Goal: Information Seeking & Learning: Learn about a topic

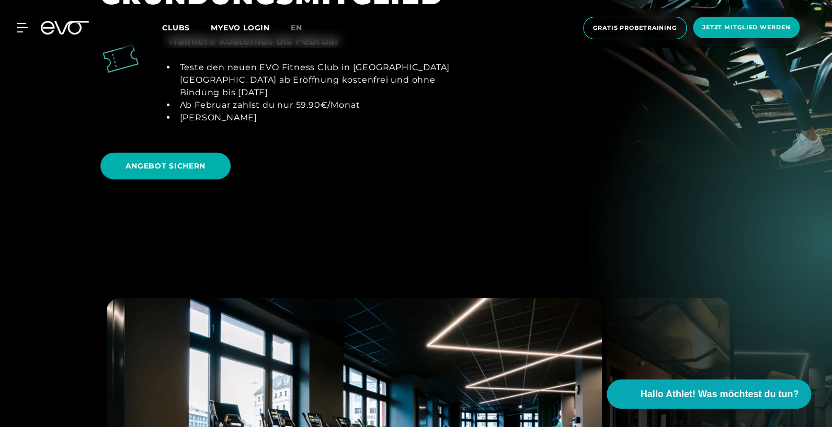
scroll to position [1022, 0]
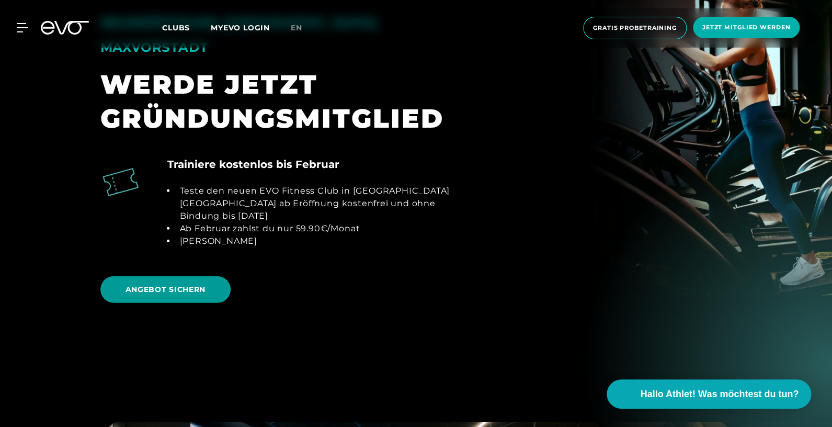
click at [190, 284] on span "ANGEBOT SICHERN" at bounding box center [165, 289] width 81 height 11
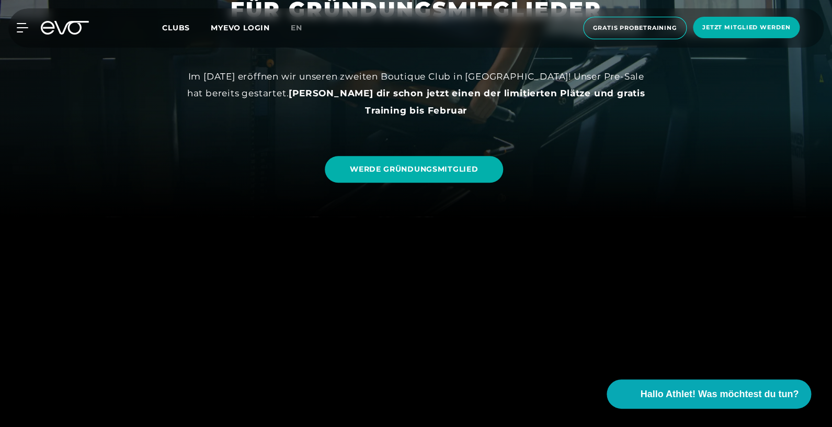
scroll to position [223, 0]
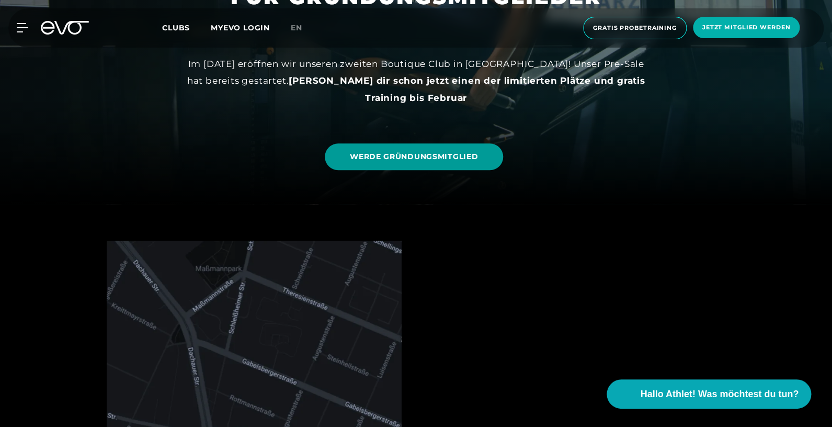
click at [452, 158] on span "WERDE GRÜNDUNGSMITGLIED" at bounding box center [414, 156] width 128 height 11
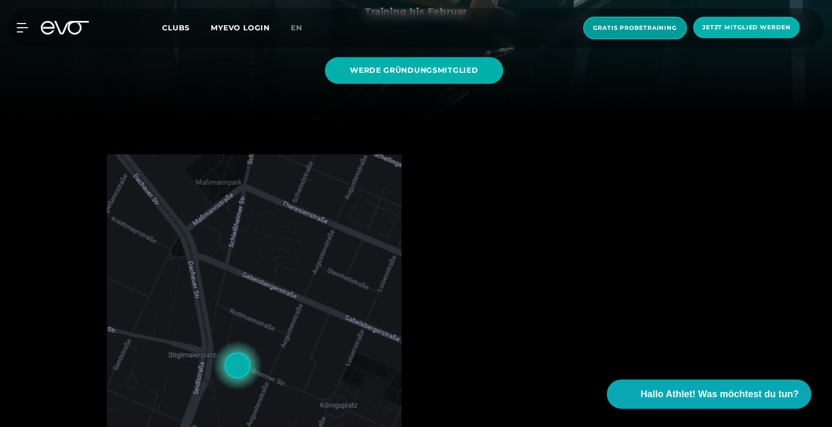
scroll to position [362, 0]
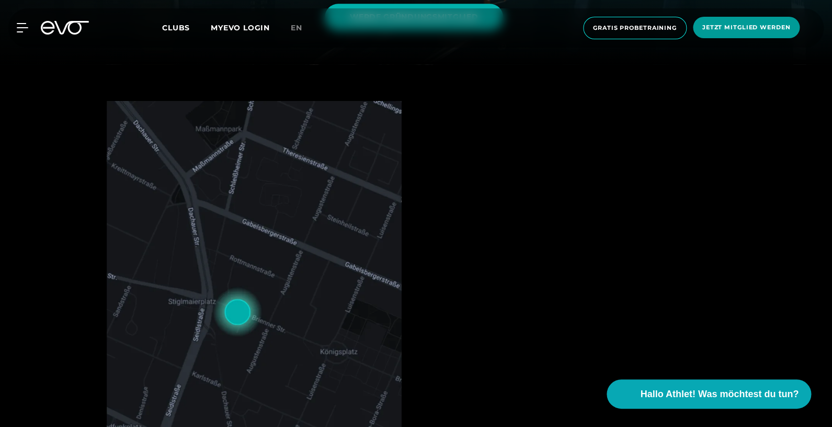
click at [742, 25] on span "Jetzt Mitglied werden" at bounding box center [746, 27] width 88 height 9
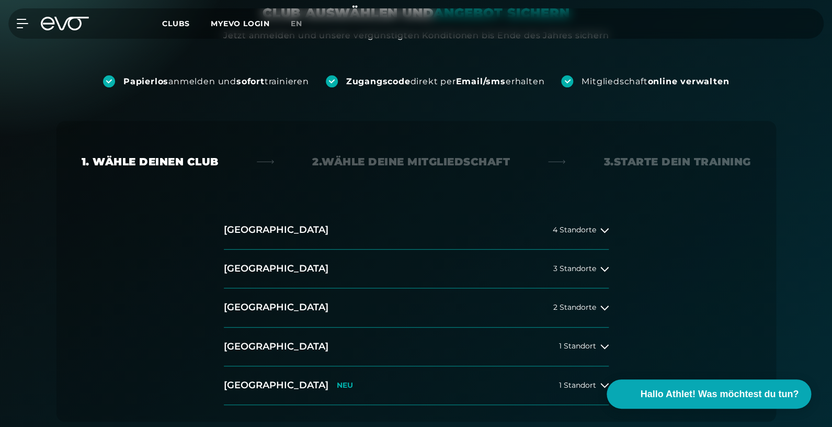
scroll to position [185, 0]
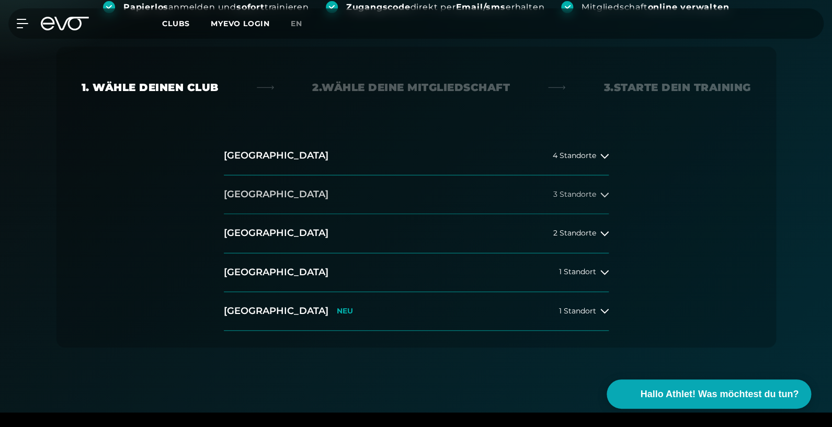
click at [607, 191] on icon at bounding box center [604, 194] width 8 height 8
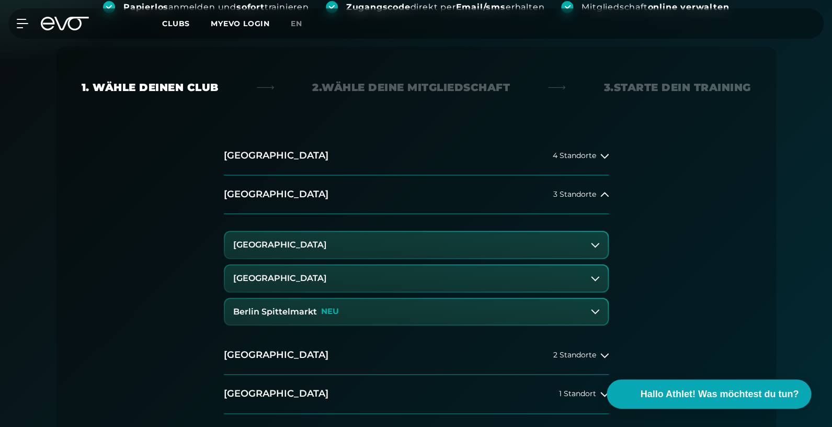
click at [341, 312] on button "Berlin Spittelmarkt NEU" at bounding box center [416, 312] width 383 height 26
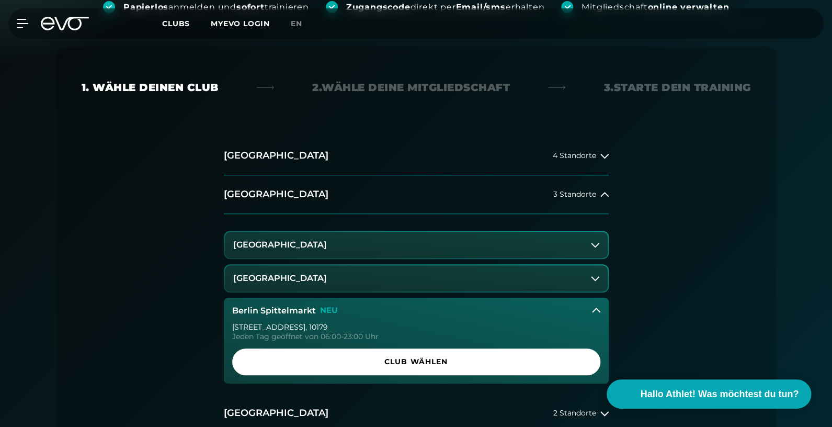
click at [323, 281] on h3 "[GEOGRAPHIC_DATA]" at bounding box center [280, 277] width 94 height 9
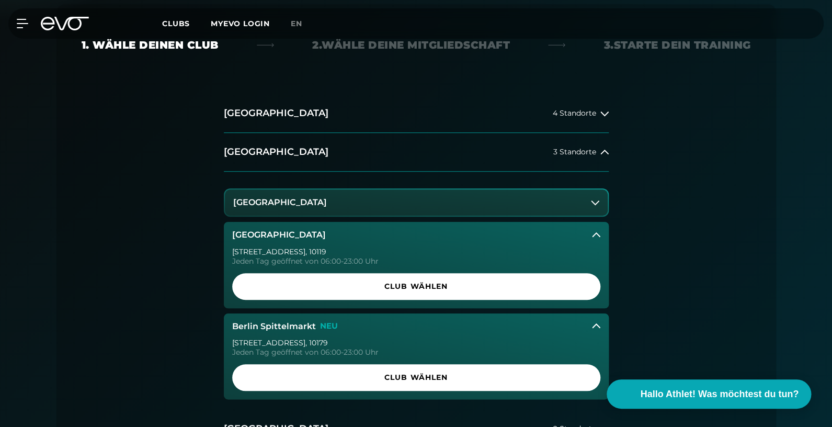
scroll to position [233, 0]
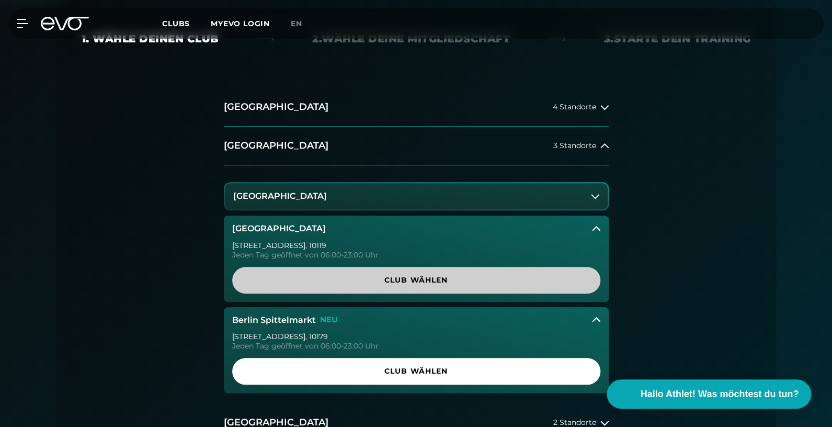
click at [425, 283] on span "Club wählen" at bounding box center [416, 280] width 318 height 11
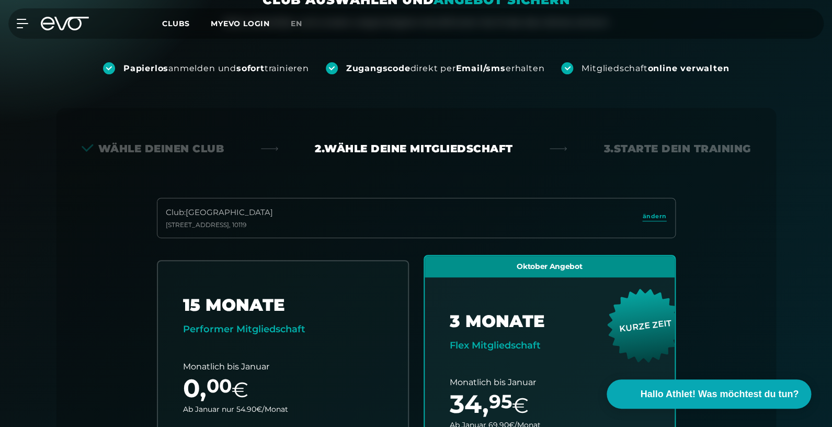
scroll to position [79, 0]
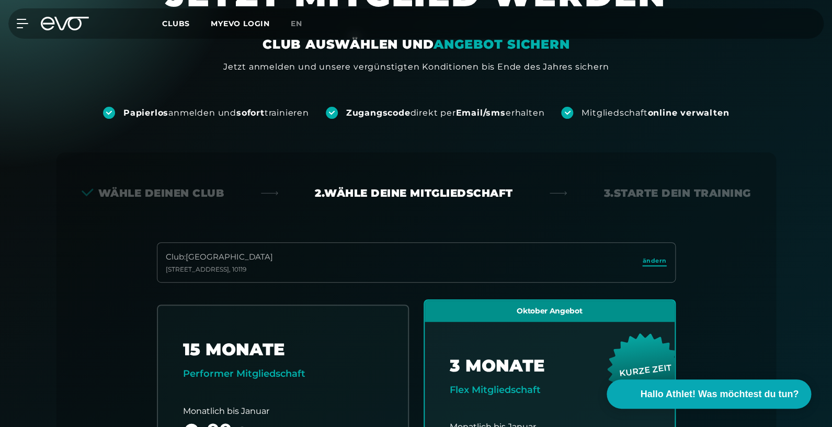
click at [659, 260] on span "ändern" at bounding box center [654, 260] width 24 height 9
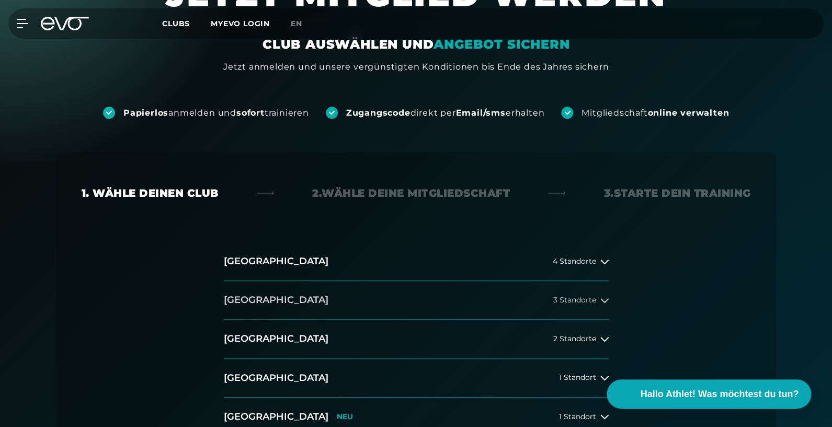
click at [439, 307] on button "[GEOGRAPHIC_DATA] 3 Standorte" at bounding box center [416, 300] width 385 height 39
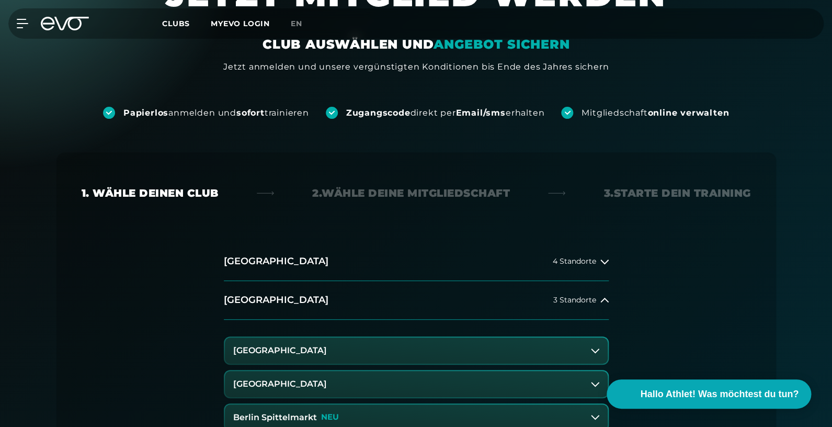
click at [351, 414] on button "Berlin Spittelmarkt NEU" at bounding box center [416, 417] width 383 height 26
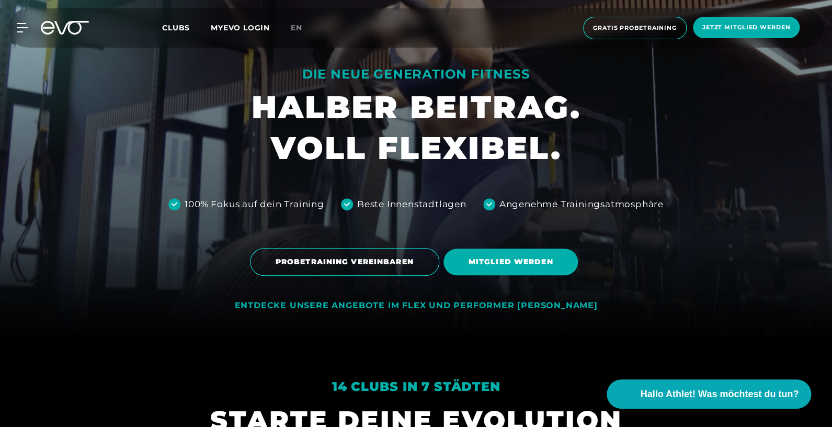
scroll to position [86, 0]
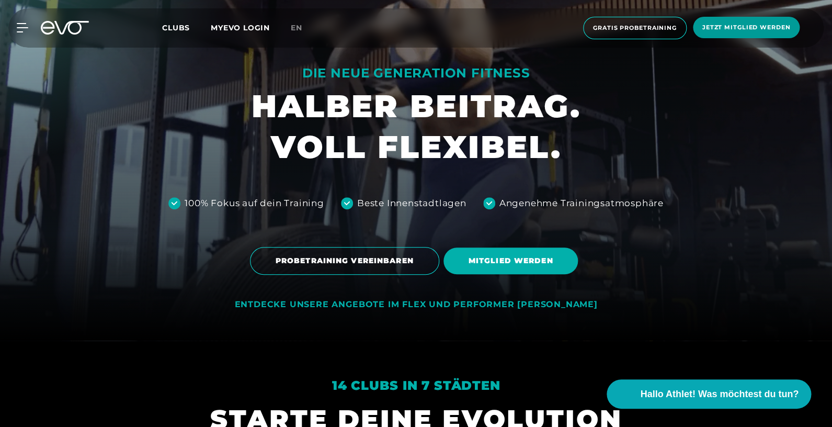
click at [764, 35] on span "Jetzt Mitglied werden" at bounding box center [746, 27] width 107 height 21
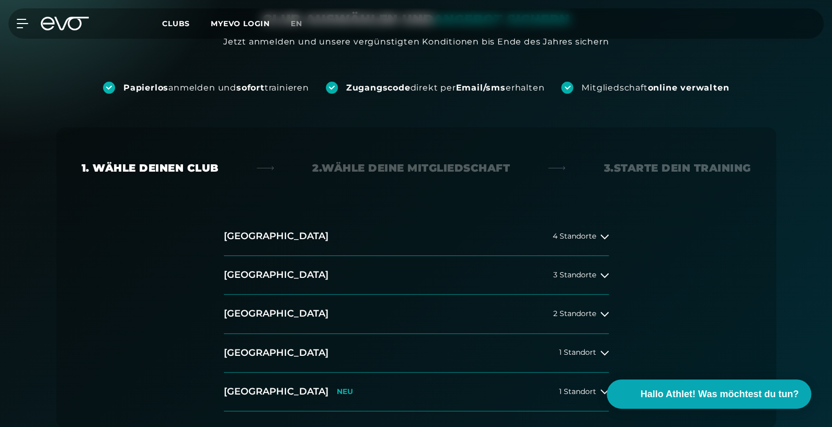
scroll to position [173, 0]
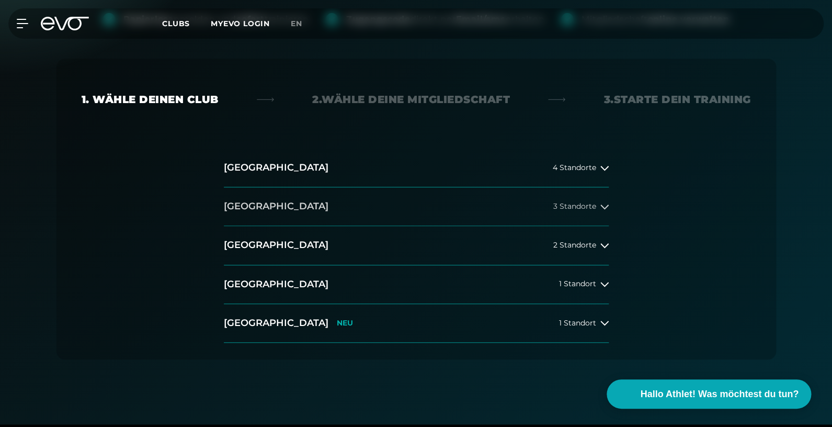
click at [595, 205] on span "3 Standorte" at bounding box center [574, 206] width 43 height 8
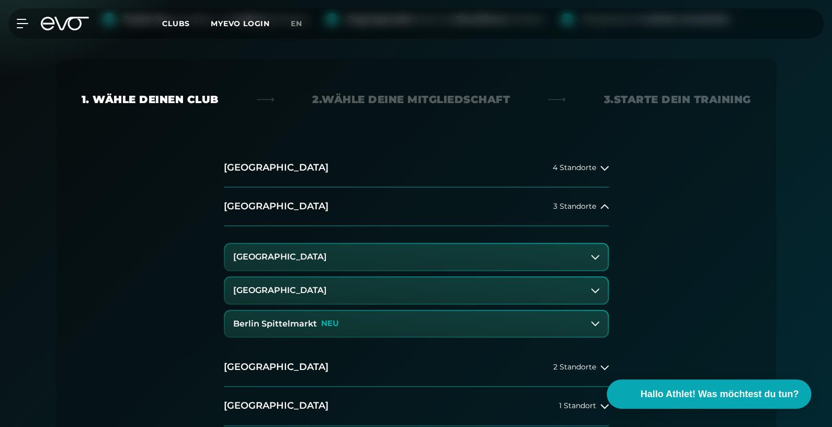
click at [394, 328] on button "Berlin Spittelmarkt NEU" at bounding box center [416, 324] width 383 height 26
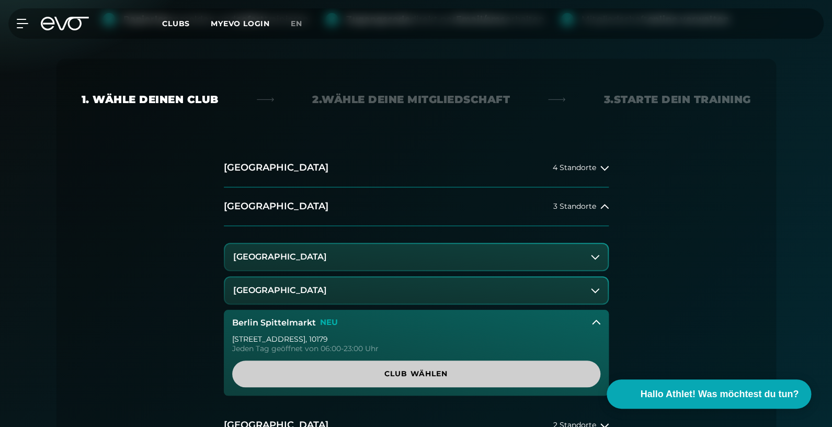
click at [394, 376] on span "Club wählen" at bounding box center [416, 373] width 318 height 11
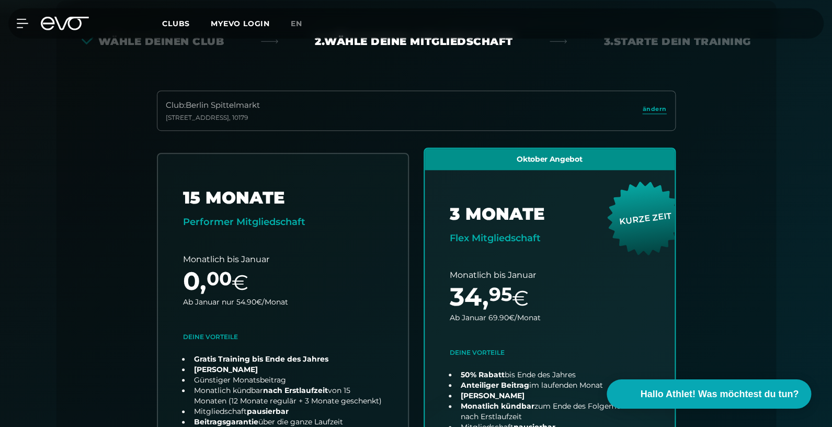
scroll to position [231, 0]
click at [300, 308] on link "choose plan" at bounding box center [282, 349] width 255 height 401
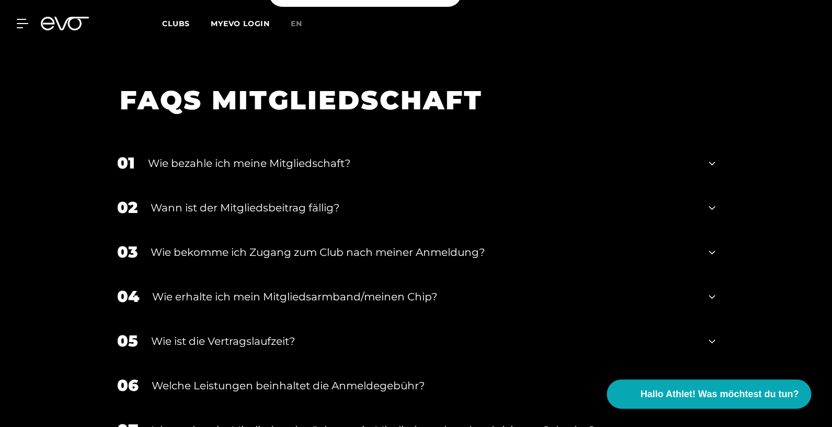
scroll to position [1738, 0]
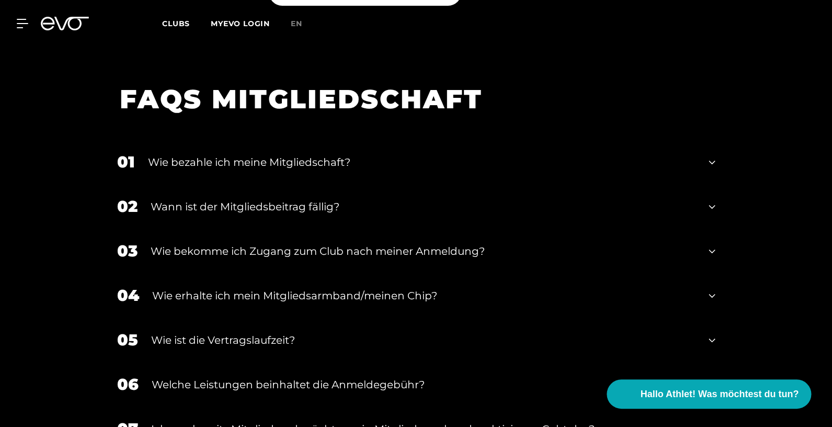
click at [721, 149] on div "01 Wie bezahle ich meine Mitgliedschaft?" at bounding box center [416, 162] width 619 height 44
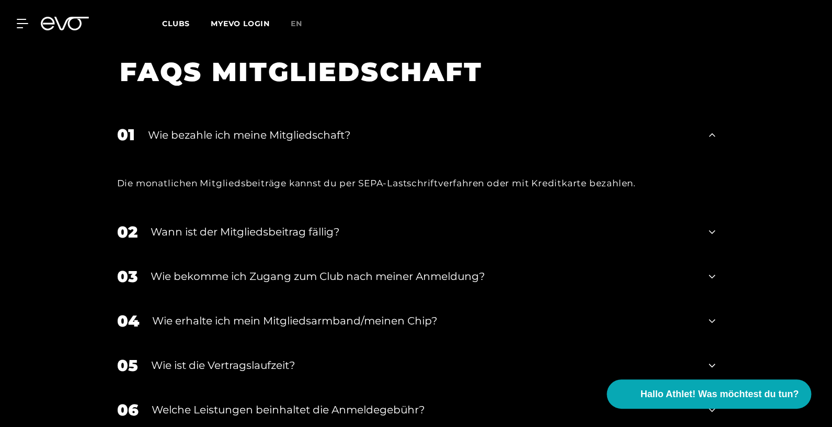
scroll to position [1775, 0]
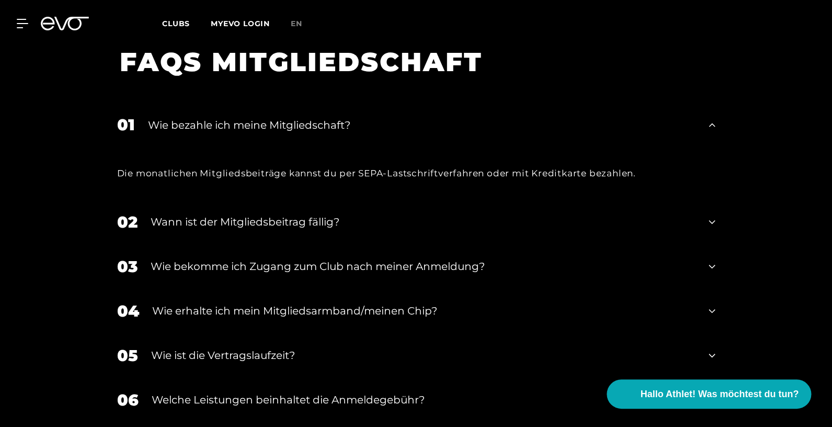
click at [711, 215] on icon at bounding box center [711, 221] width 6 height 13
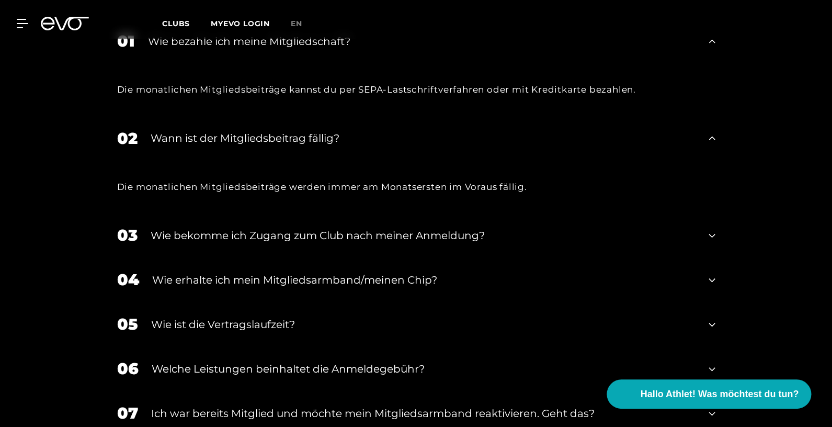
scroll to position [1860, 0]
click at [714, 232] on icon at bounding box center [711, 234] width 6 height 4
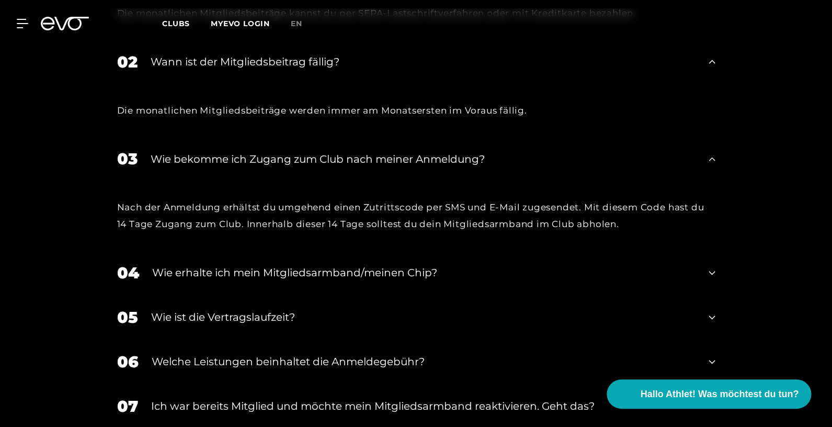
scroll to position [1951, 0]
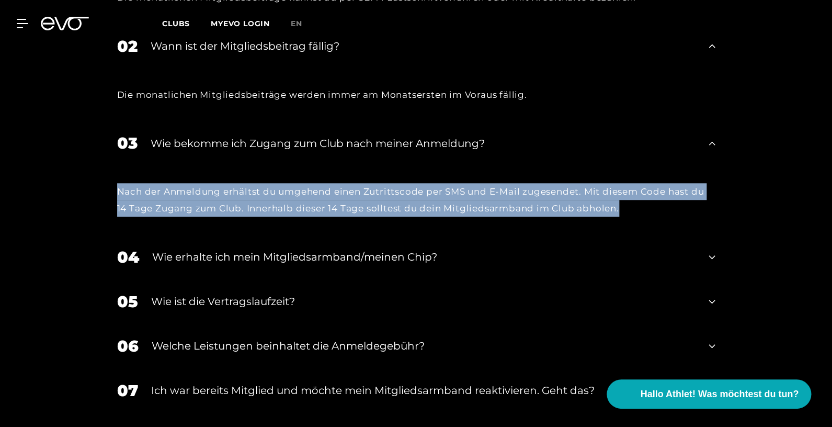
drag, startPoint x: 118, startPoint y: 179, endPoint x: 663, endPoint y: 211, distance: 546.3
click at [663, 212] on div "Nach der Anmeldung erhältst du umgehend einen Zutrittscode per SMS und E-Mail z…" at bounding box center [416, 200] width 619 height 70
copy div "Nach der Anmeldung erhältst du umgehend einen Zutrittscode per SMS und E-Mail z…"
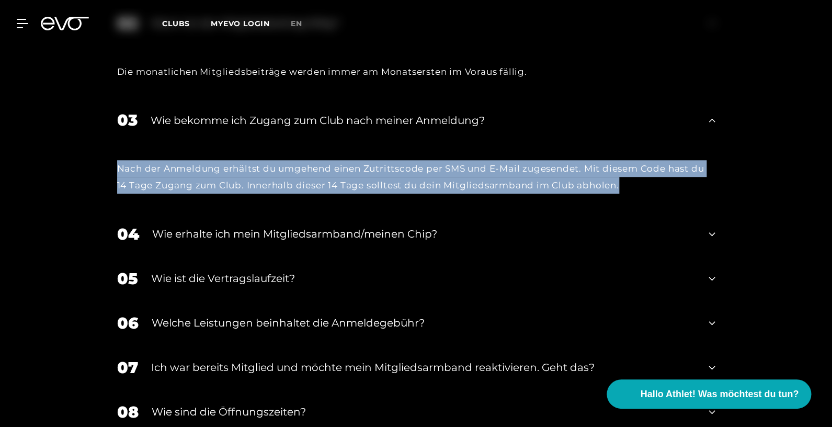
scroll to position [2021, 0]
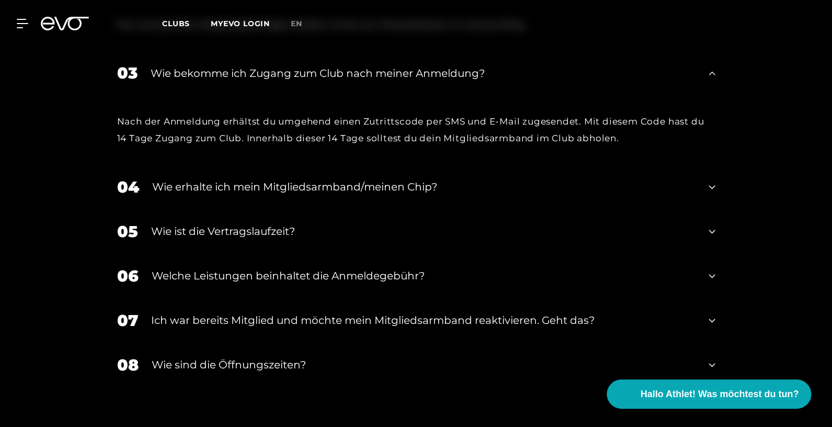
click at [313, 179] on div "Wie erhalte ich mein Mitgliedsarmband/meinen Chip?" at bounding box center [424, 187] width 544 height 16
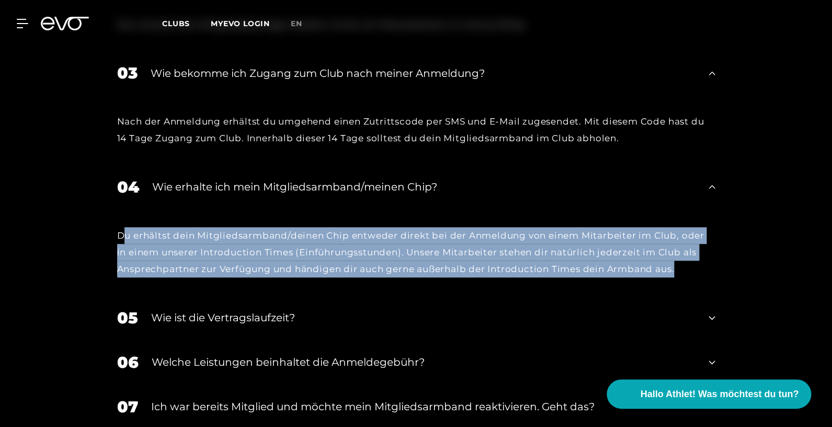
drag, startPoint x: 121, startPoint y: 220, endPoint x: 727, endPoint y: 262, distance: 608.0
click at [727, 262] on div "FAQS MITGLIEDSCHAFT 01 Wie bezahle ich meine Mitgliedschaft? Die monatlichen Mi…" at bounding box center [416, 155] width 832 height 739
copy div "u erhältst dein Mitgliedsarmband/deinen Chip entweder direkt bei der Anmeldung …"
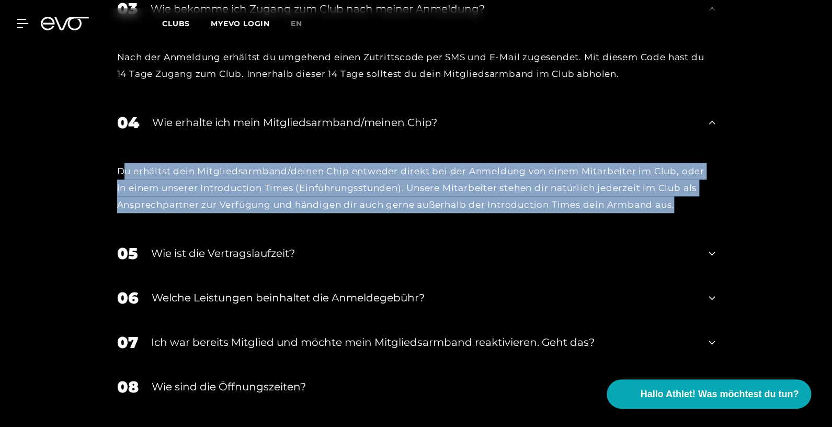
scroll to position [2103, 0]
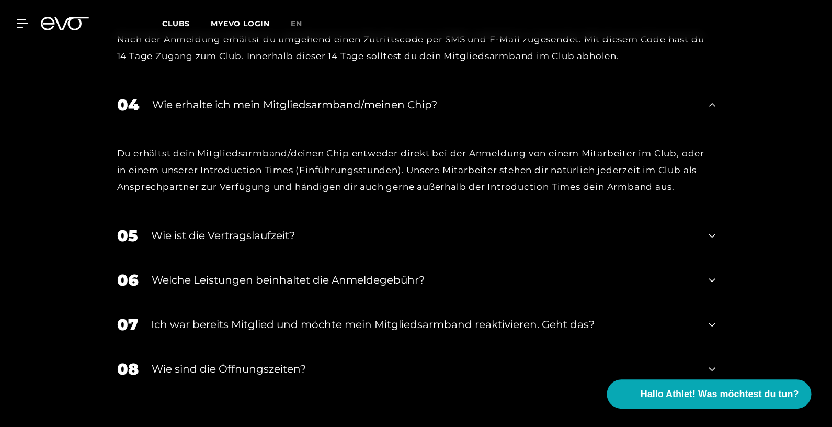
click at [265, 227] on div "Wie ist die Vertragslaufzeit?" at bounding box center [423, 235] width 545 height 16
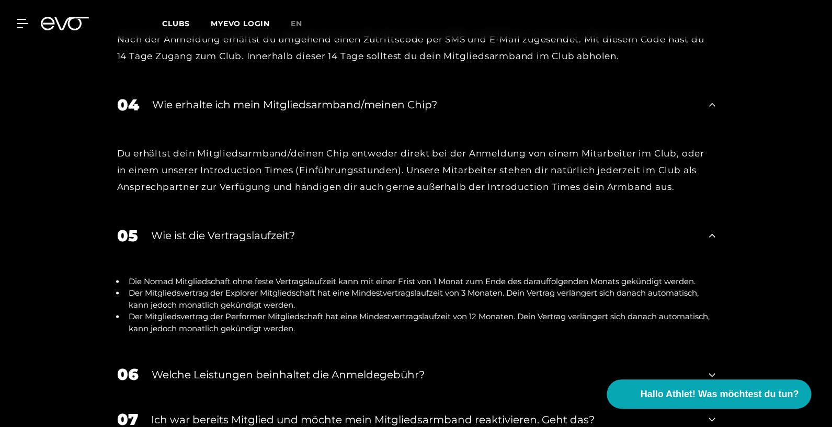
drag, startPoint x: 153, startPoint y: 218, endPoint x: 382, endPoint y: 319, distance: 251.0
click at [382, 319] on div "05 Wie ist die Vertragslaufzeit? Die Nomad Mitgliedschaft ohne feste Vertragsla…" at bounding box center [416, 282] width 619 height 139
copy ul "Die Nomad Mitgliedschaft ohne feste Vertragslaufzeit kann mit einer Frist von 1…"
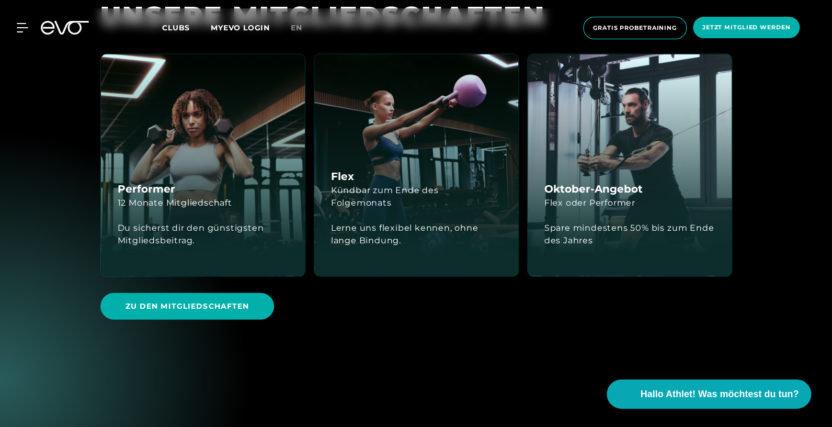
scroll to position [2637, 0]
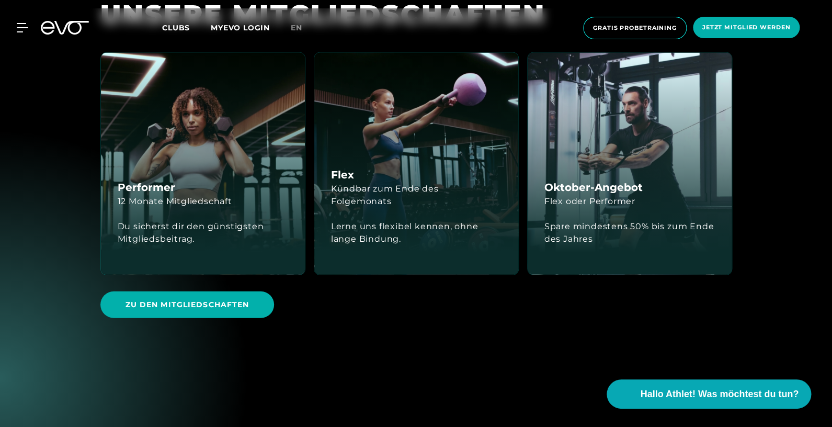
click at [192, 220] on div "Du sicherst dir den günstigsten Mitgliedsbeitrag." at bounding box center [203, 232] width 170 height 25
click at [601, 195] on div "Flex oder Performer" at bounding box center [589, 201] width 91 height 13
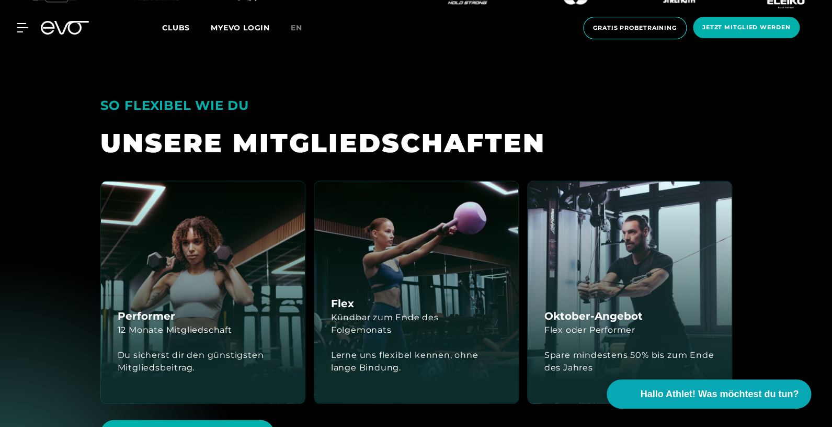
scroll to position [2504, 0]
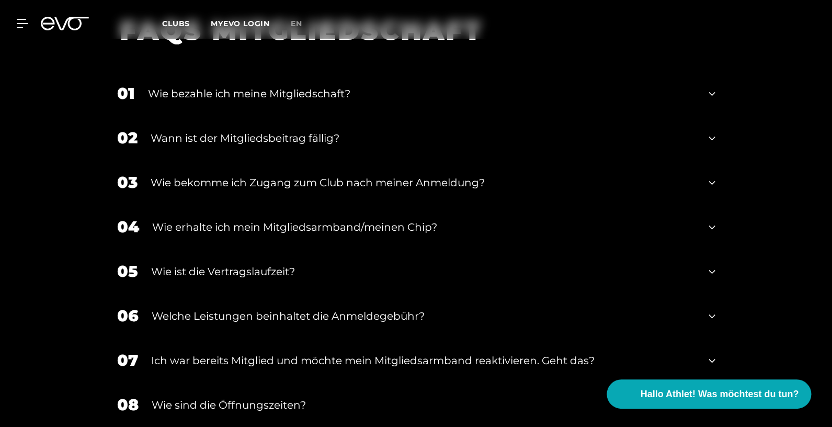
scroll to position [1807, 0]
click at [250, 352] on div "Ich war bereits Mitglied und möchte mein Mitgliedsarmband reaktivieren. Geht da…" at bounding box center [423, 360] width 545 height 16
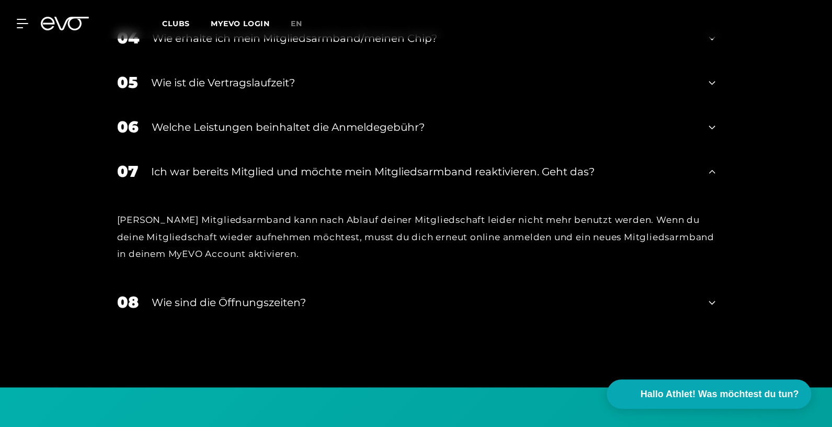
scroll to position [2002, 0]
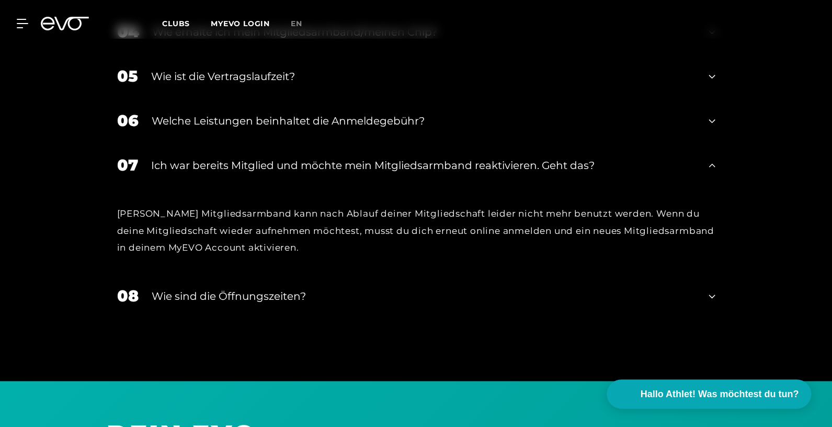
click at [244, 288] on div "Wie sind die Öffnungszeiten?" at bounding box center [424, 296] width 544 height 16
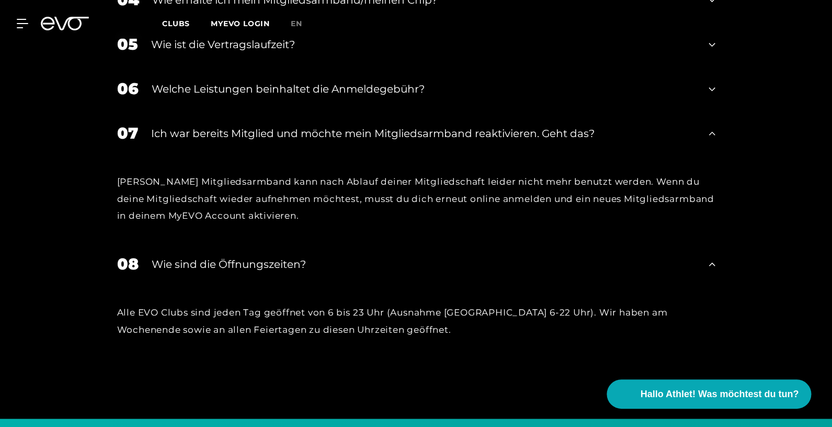
scroll to position [2031, 0]
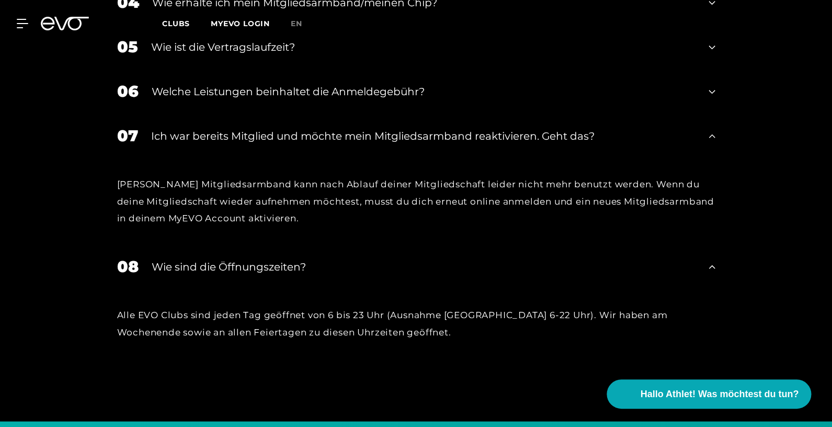
click at [266, 84] on div "Welche Leistungen beinhaltet die Anmeldegebühr?" at bounding box center [424, 92] width 544 height 16
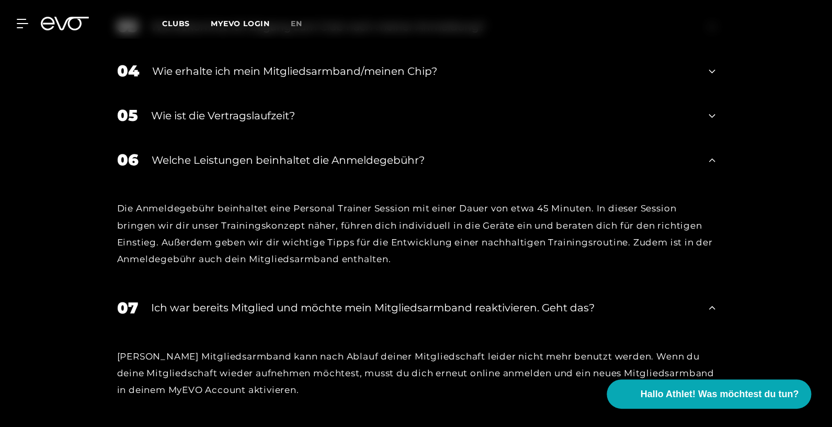
scroll to position [1961, 0]
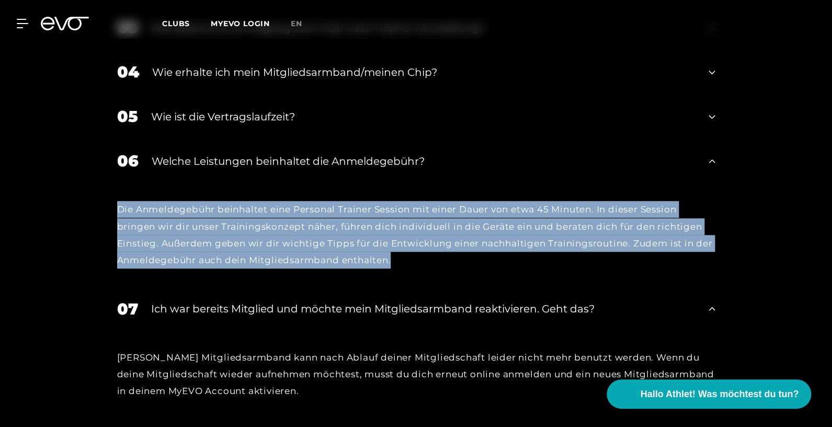
drag, startPoint x: 120, startPoint y: 196, endPoint x: 454, endPoint y: 245, distance: 337.2
click at [454, 245] on div "Die Anmeldegebühr beinhaltet eine Personal Trainer Session mit einer Dauer von …" at bounding box center [416, 234] width 598 height 67
copy div "Die Anmeldegebühr beinhaltet eine Personal Trainer Session mit einer Dauer von …"
click at [711, 110] on icon at bounding box center [711, 116] width 6 height 13
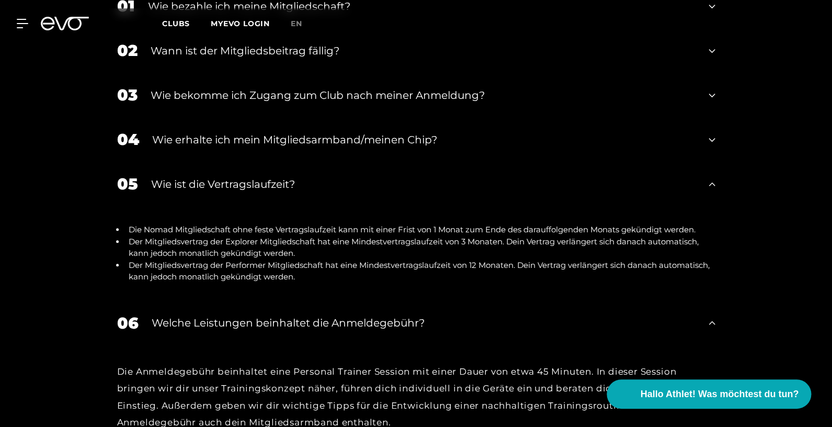
scroll to position [1891, 0]
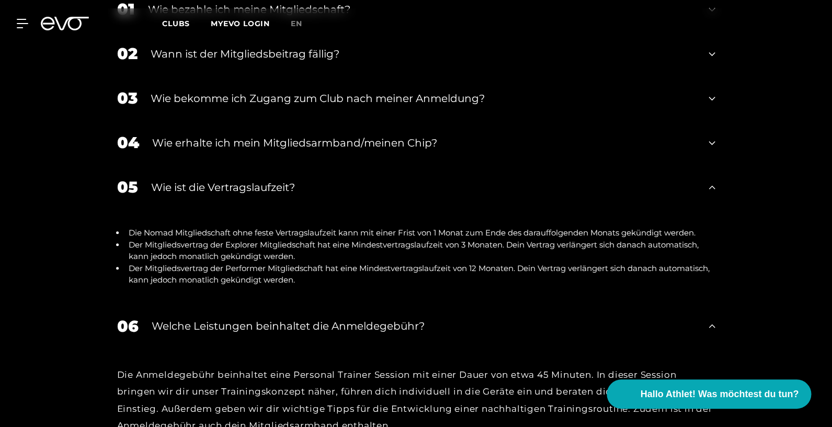
click at [711, 136] on icon at bounding box center [711, 142] width 6 height 13
